Goal: Information Seeking & Learning: Learn about a topic

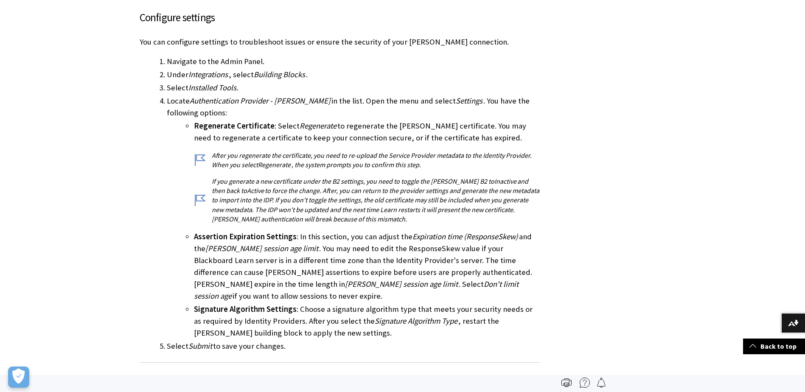
scroll to position [1125, 0]
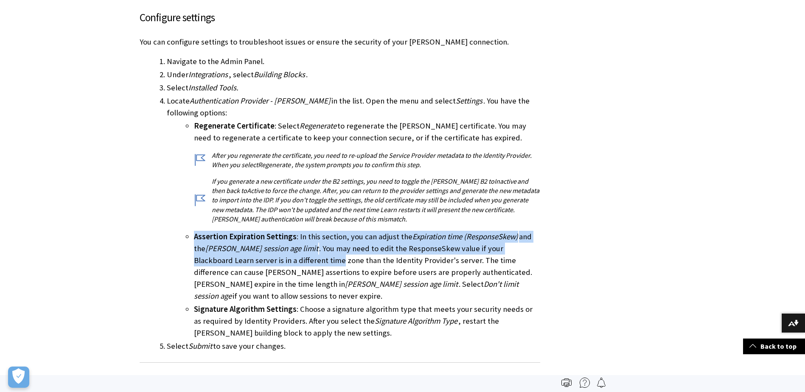
drag, startPoint x: 193, startPoint y: 241, endPoint x: 281, endPoint y: 256, distance: 88.6
click at [281, 256] on li "Assertion Expiration Settings : In this section, you can adjust the Expiration …" at bounding box center [367, 266] width 346 height 71
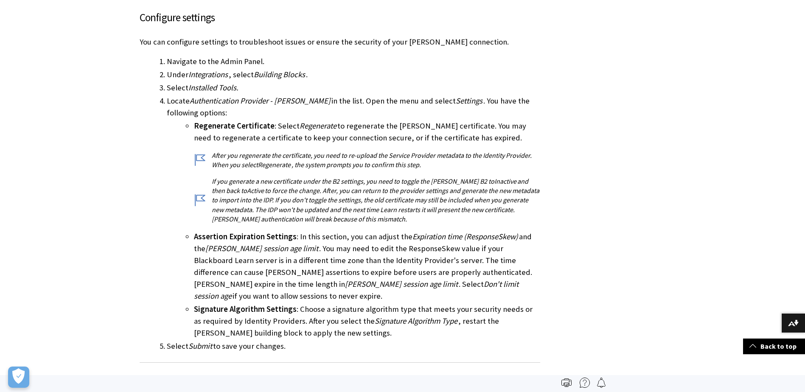
click at [379, 235] on li "Assertion Expiration Settings : In this section, you can adjust the Expiration …" at bounding box center [367, 266] width 346 height 71
drag, startPoint x: 193, startPoint y: 237, endPoint x: 292, endPoint y: 238, distance: 98.9
click at [292, 238] on ul "Regenerate Certificate : Select Regenerate to regenerate the SAML certificate. …" at bounding box center [353, 229] width 373 height 219
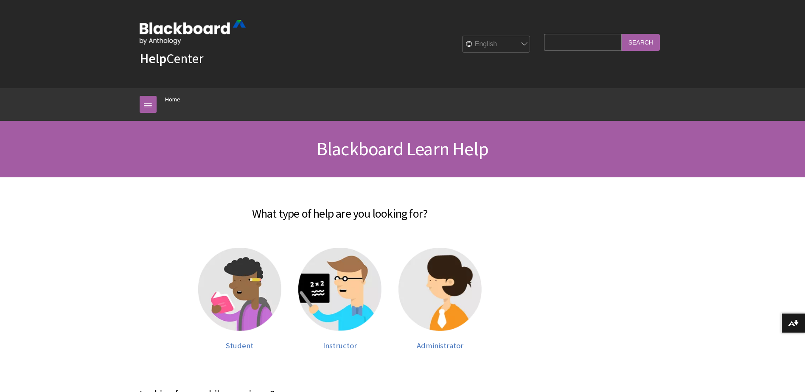
scroll to position [719, 0]
click at [571, 45] on input "Search Query" at bounding box center [582, 42] width 77 height 17
type input "restapi"
click at [621, 34] on input "Search" at bounding box center [640, 42] width 38 height 17
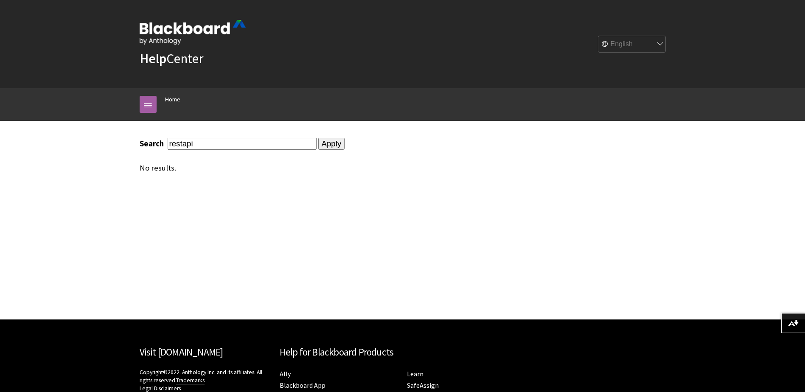
click at [318, 138] on input "Apply" at bounding box center [331, 144] width 27 height 12
